Goal: Task Accomplishment & Management: Manage account settings

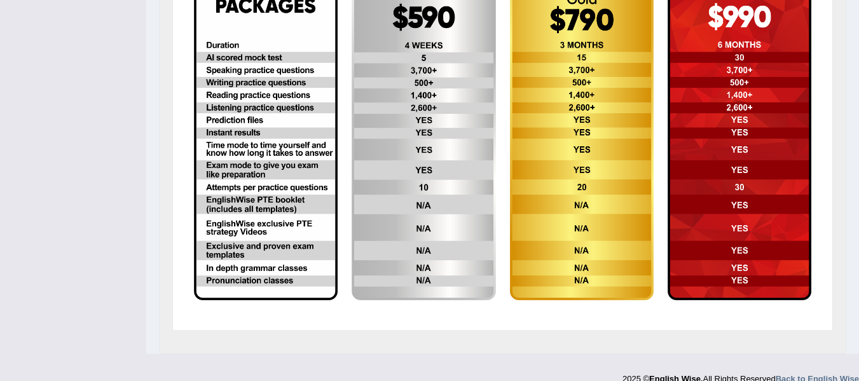
scroll to position [436, 0]
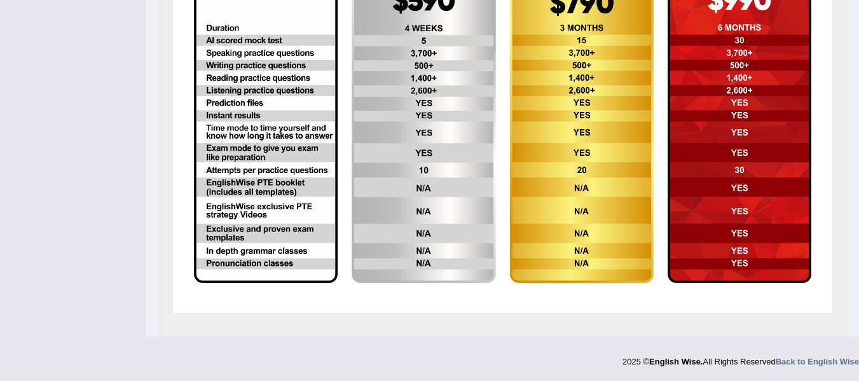
click at [455, 327] on div "Upgrade Subscription" at bounding box center [503, 114] width 688 height 446
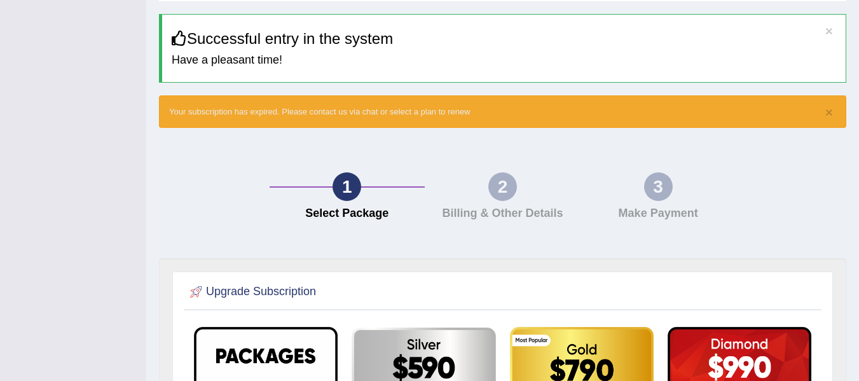
scroll to position [0, 0]
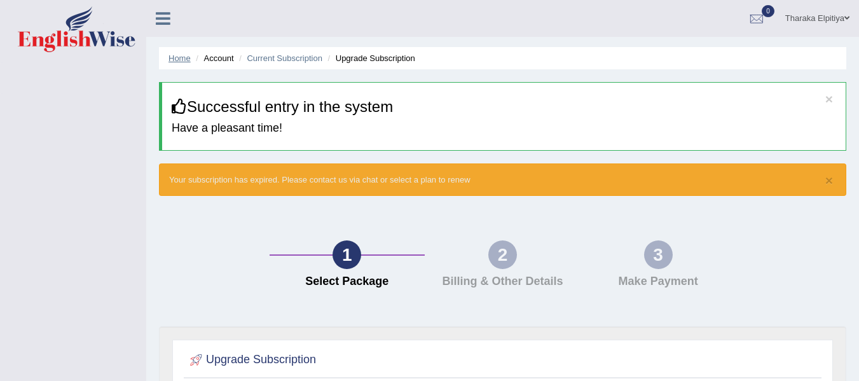
click at [187, 60] on link "Home" at bounding box center [180, 58] width 22 height 10
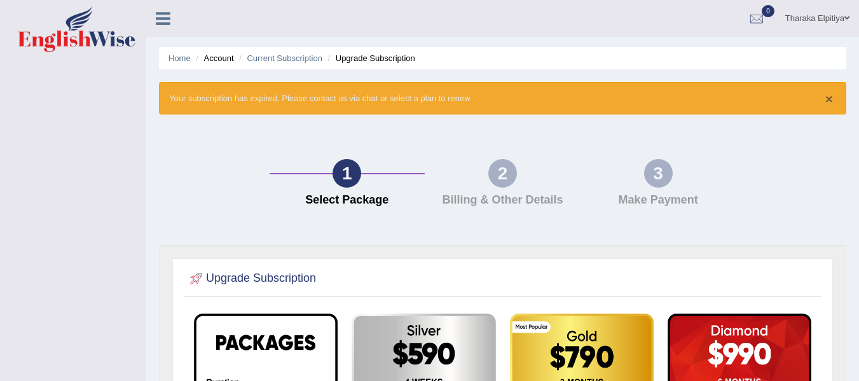
click at [828, 96] on button "×" at bounding box center [830, 98] width 8 height 13
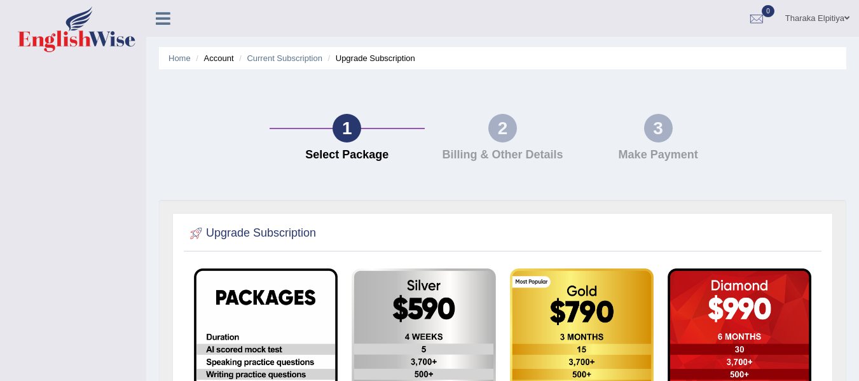
click at [222, 53] on li "Account" at bounding box center [213, 58] width 41 height 12
click at [175, 55] on link "Home" at bounding box center [180, 58] width 22 height 10
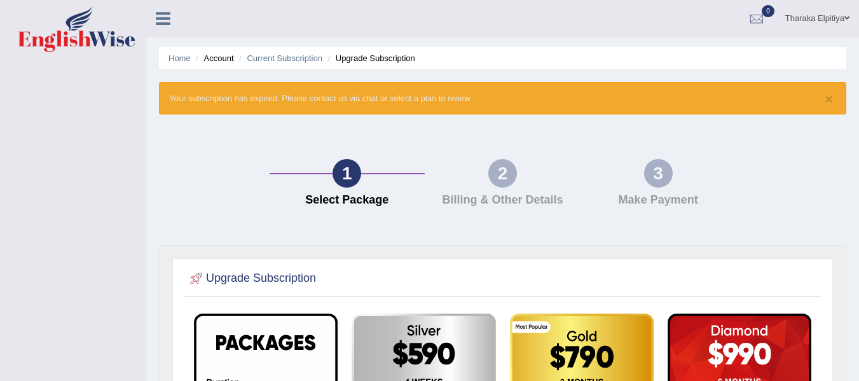
click at [159, 18] on icon at bounding box center [163, 18] width 15 height 17
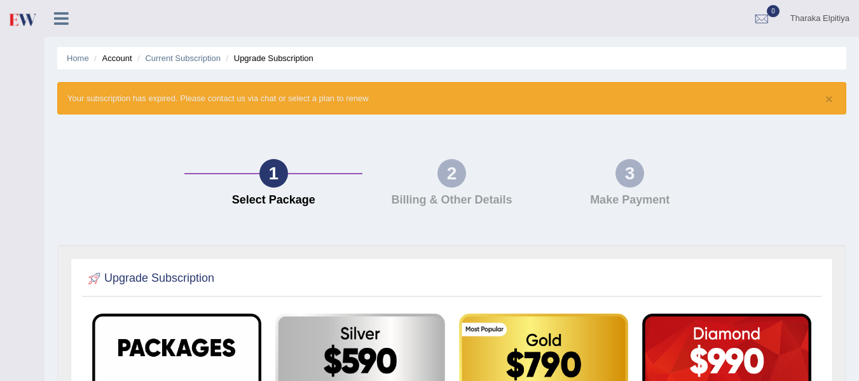
click at [57, 18] on icon at bounding box center [61, 18] width 15 height 17
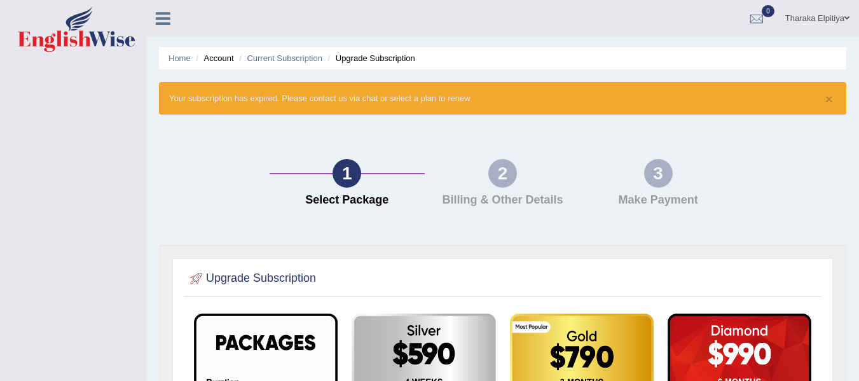
click at [826, 22] on link "Tharaka Elpitiya" at bounding box center [817, 16] width 83 height 33
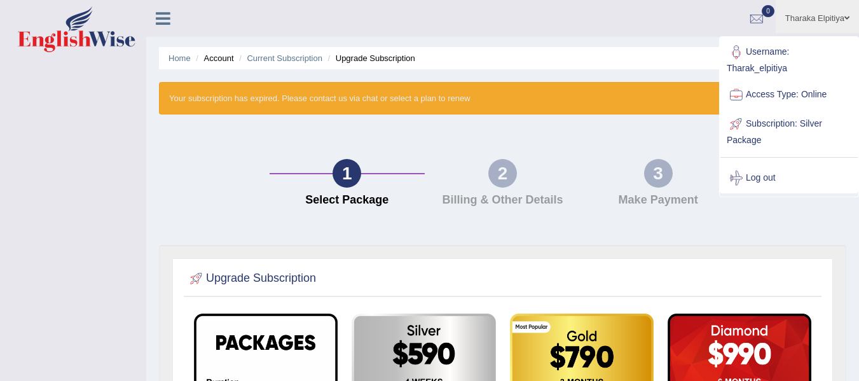
click at [452, 27] on ul "Tharaka Elpitiya Toggle navigation Username: Tharak_elpitiya Access Type: Onlin…" at bounding box center [609, 18] width 499 height 36
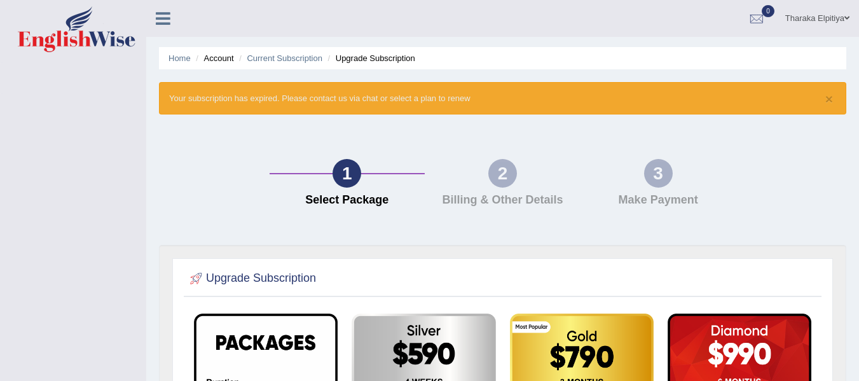
click at [157, 25] on icon at bounding box center [163, 18] width 15 height 17
